Goal: Download file/media

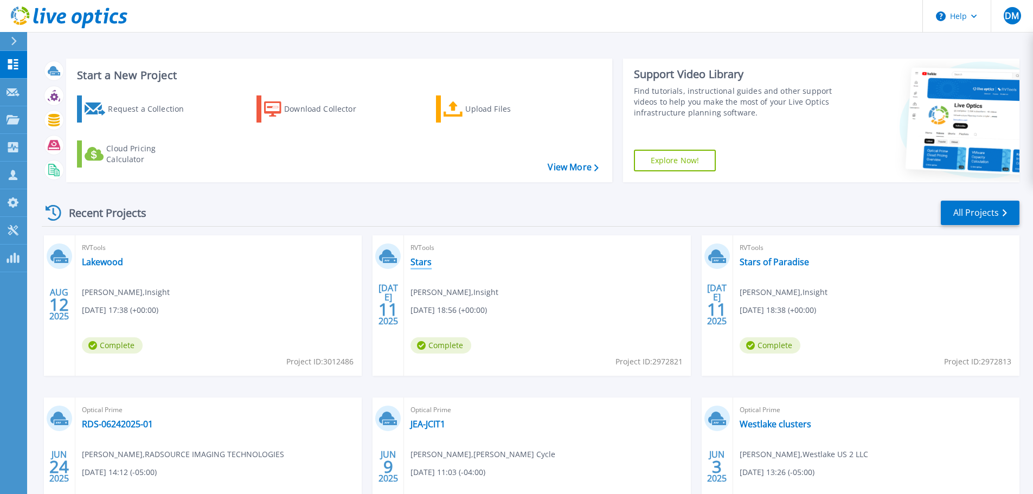
click at [419, 260] on link "Stars" at bounding box center [421, 262] width 21 height 11
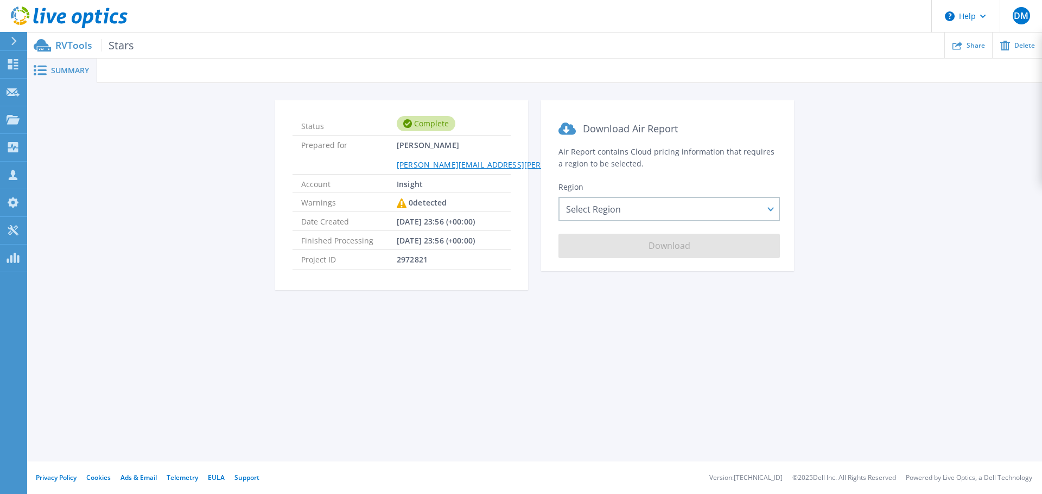
click at [124, 45] on span "Stars" at bounding box center [117, 45] width 33 height 12
click at [652, 213] on div "Select Region [GEOGRAPHIC_DATA] ([GEOGRAPHIC_DATA]) [GEOGRAPHIC_DATA] ([GEOGRAP…" at bounding box center [668, 209] width 221 height 24
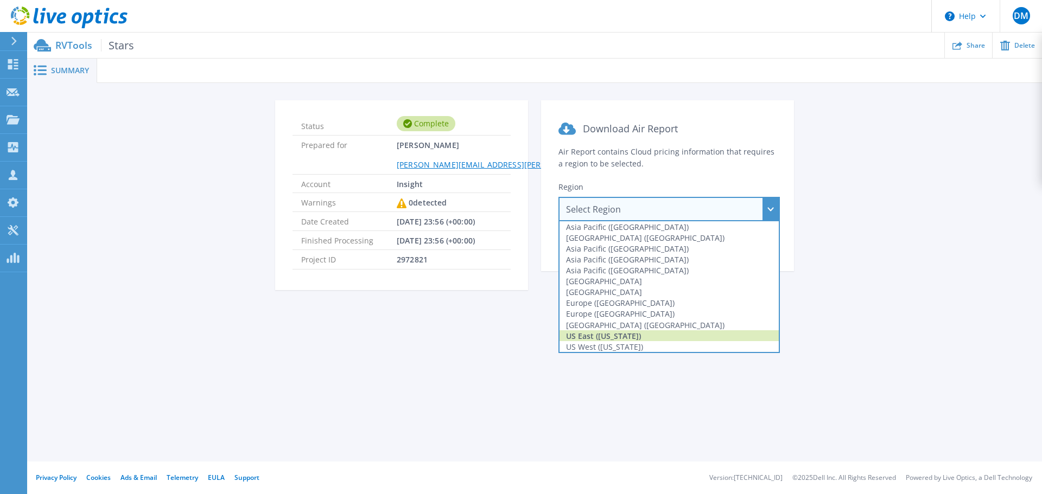
click at [625, 340] on div "US East ([US_STATE])" at bounding box center [668, 335] width 219 height 11
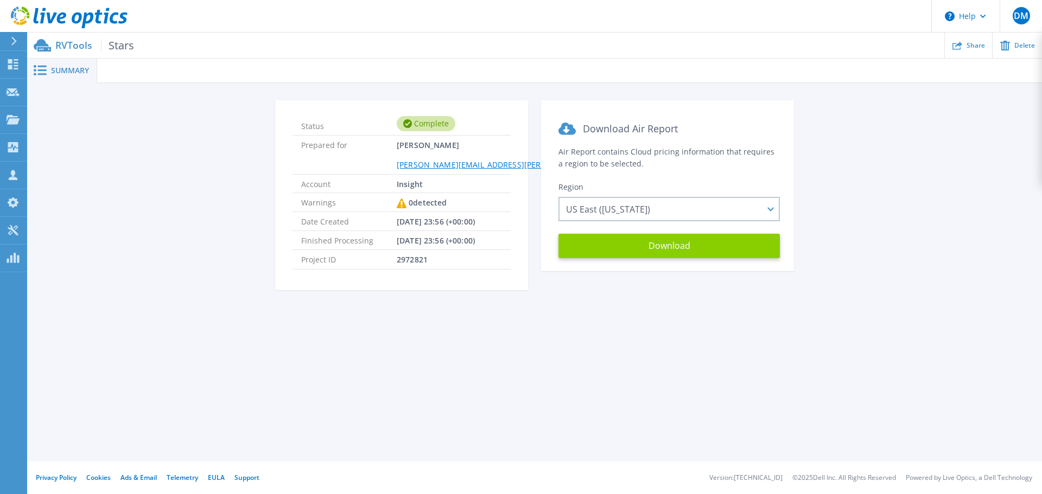
click at [672, 241] on button "Download" at bounding box center [668, 246] width 221 height 24
